Goal: Task Accomplishment & Management: Manage account settings

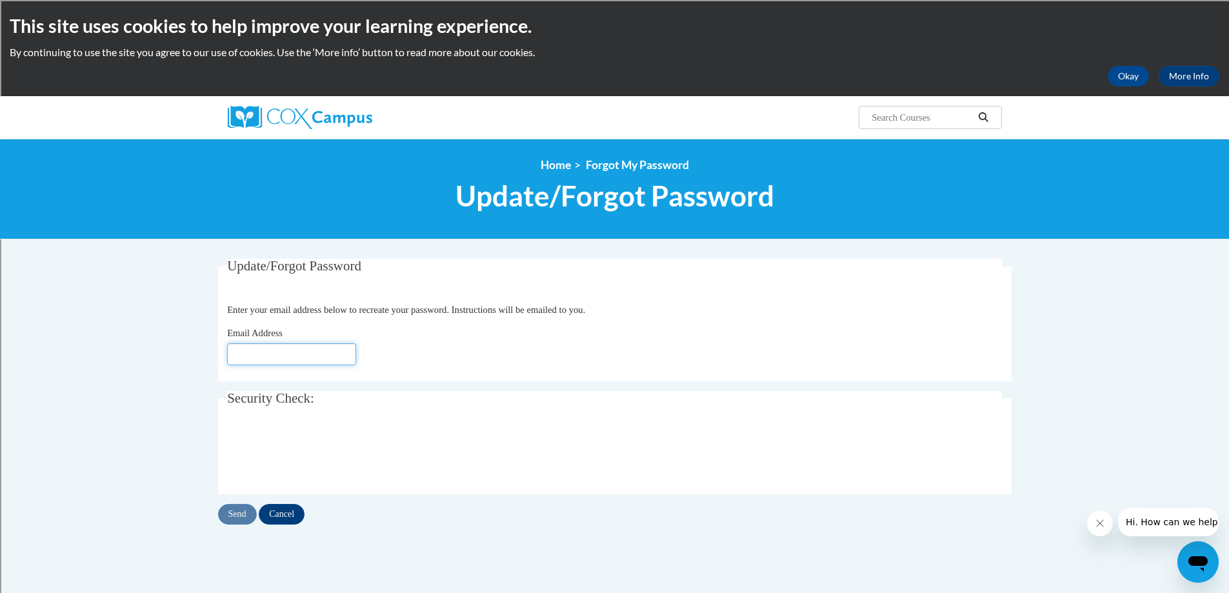
click at [281, 351] on input "Email Address" at bounding box center [291, 354] width 129 height 22
type input "[PERSON_NAME][EMAIL_ADDRESS][DOMAIN_NAME]"
click at [239, 517] on input "Send" at bounding box center [237, 514] width 39 height 21
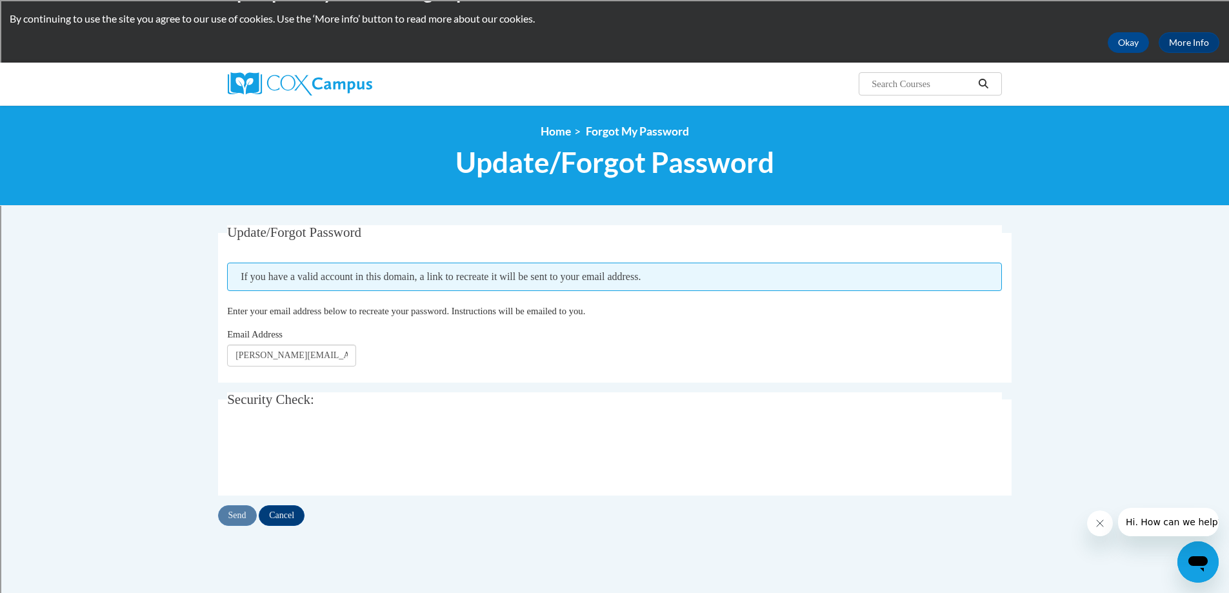
scroll to position [65, 0]
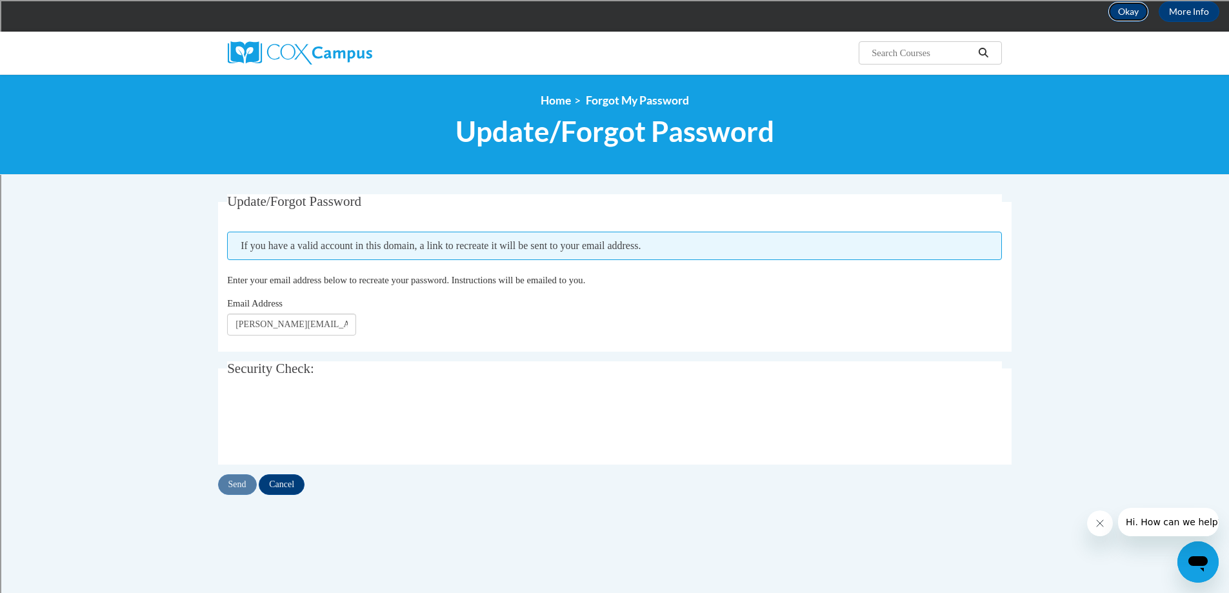
click at [1135, 5] on button "Okay" at bounding box center [1128, 11] width 41 height 21
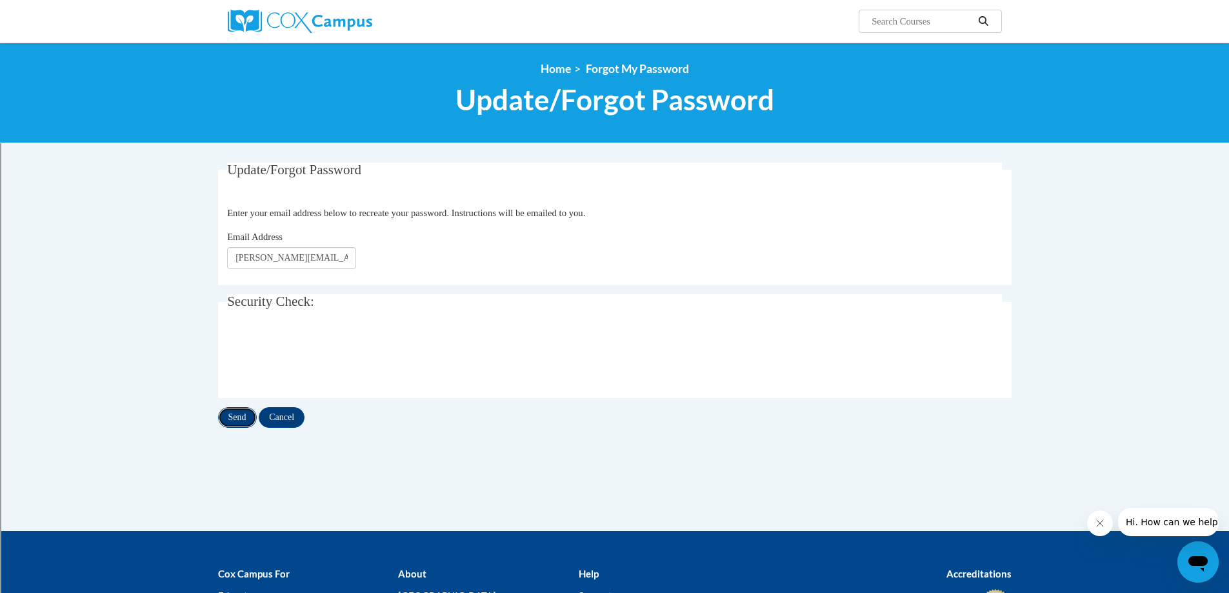
click at [239, 417] on input "Send" at bounding box center [237, 417] width 39 height 21
